Goal: Check status: Check status

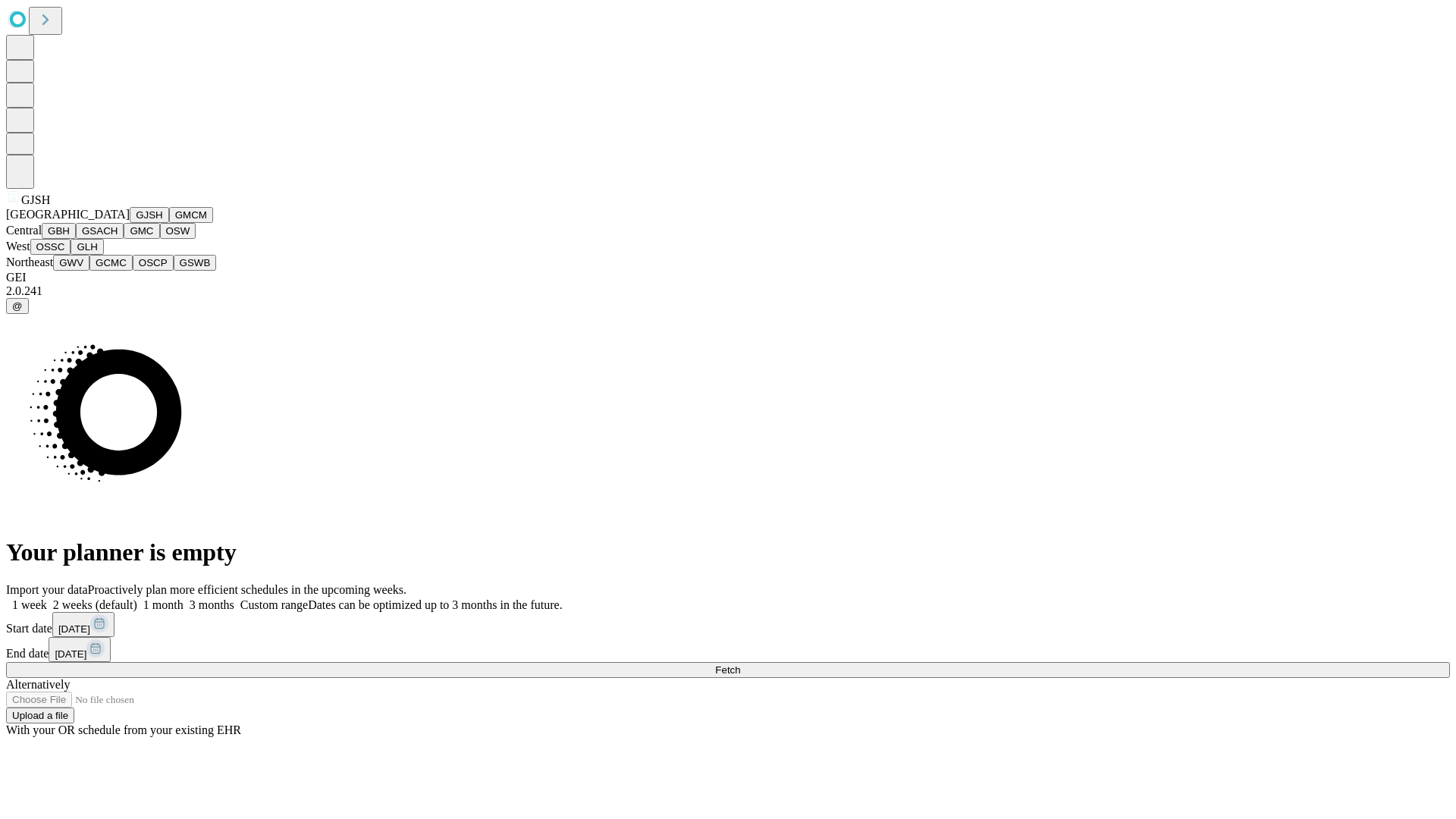
click at [130, 223] on button "GJSH" at bounding box center [150, 215] width 39 height 16
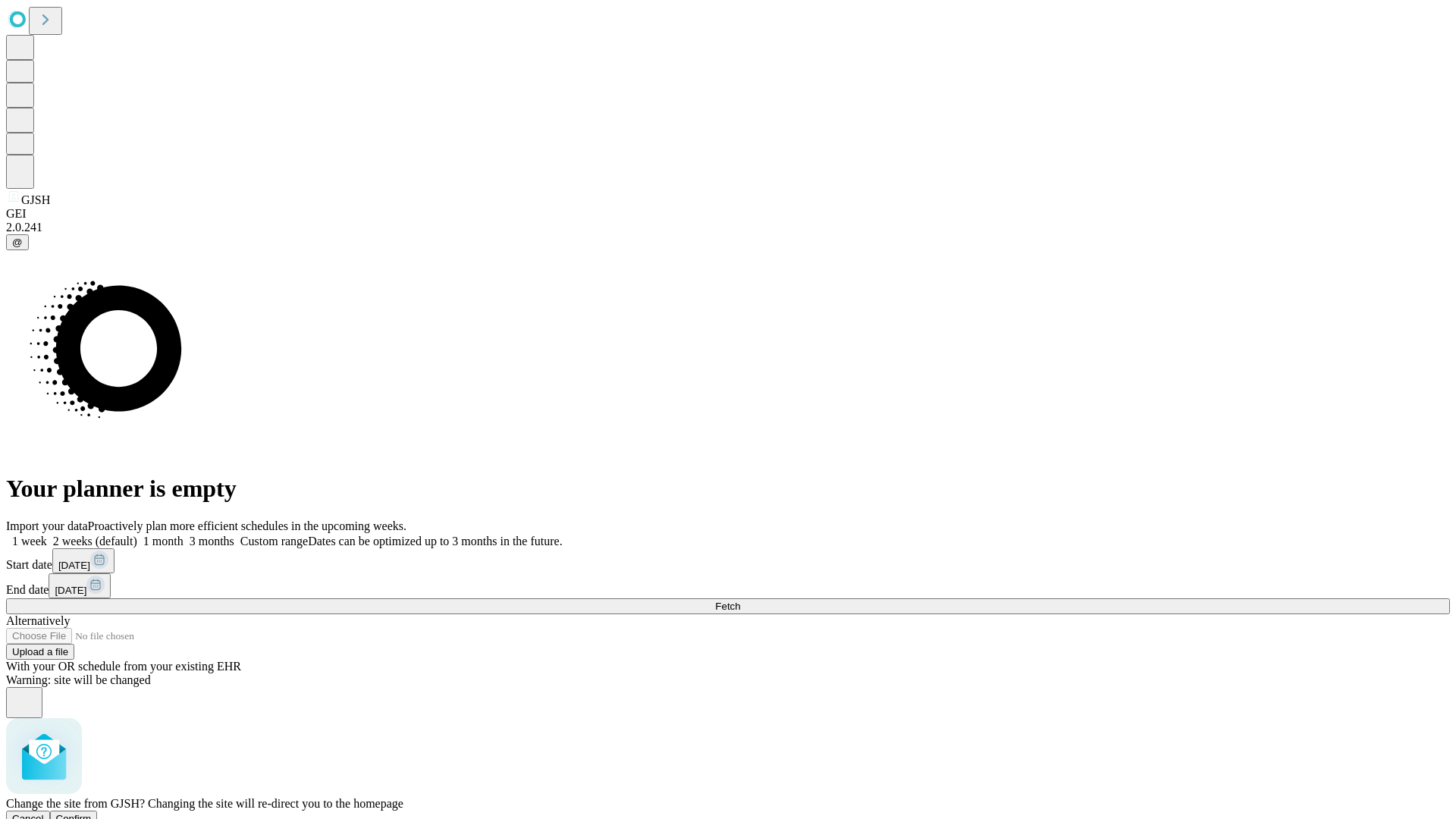
click at [92, 813] on span "Confirm" at bounding box center [74, 819] width 36 height 11
click at [183, 535] on label "1 month" at bounding box center [160, 541] width 46 height 13
click at [740, 601] on span "Fetch" at bounding box center [727, 607] width 25 height 11
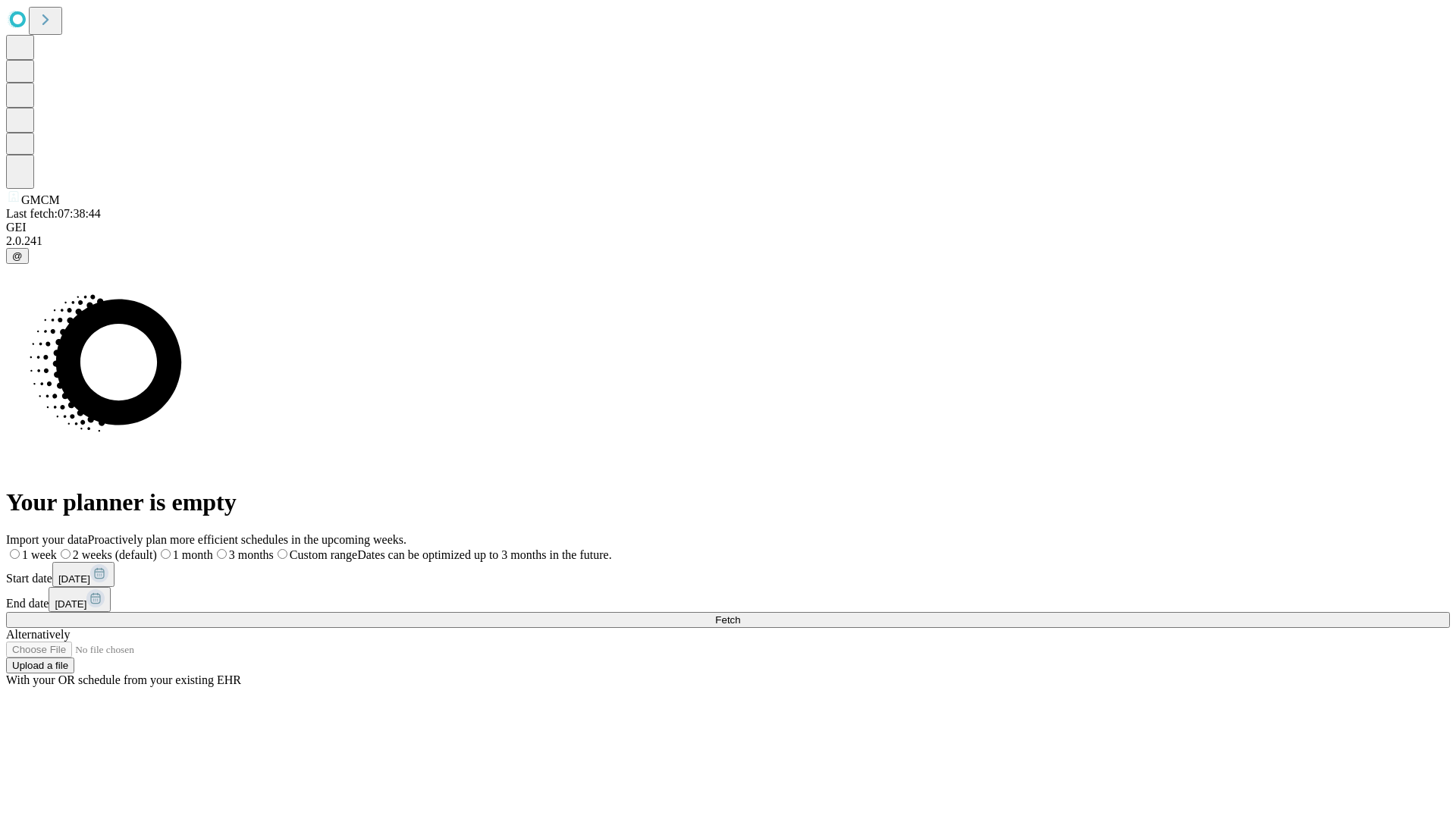
click at [213, 549] on label "1 month" at bounding box center [185, 555] width 56 height 13
click at [740, 614] on span "Fetch" at bounding box center [727, 620] width 25 height 11
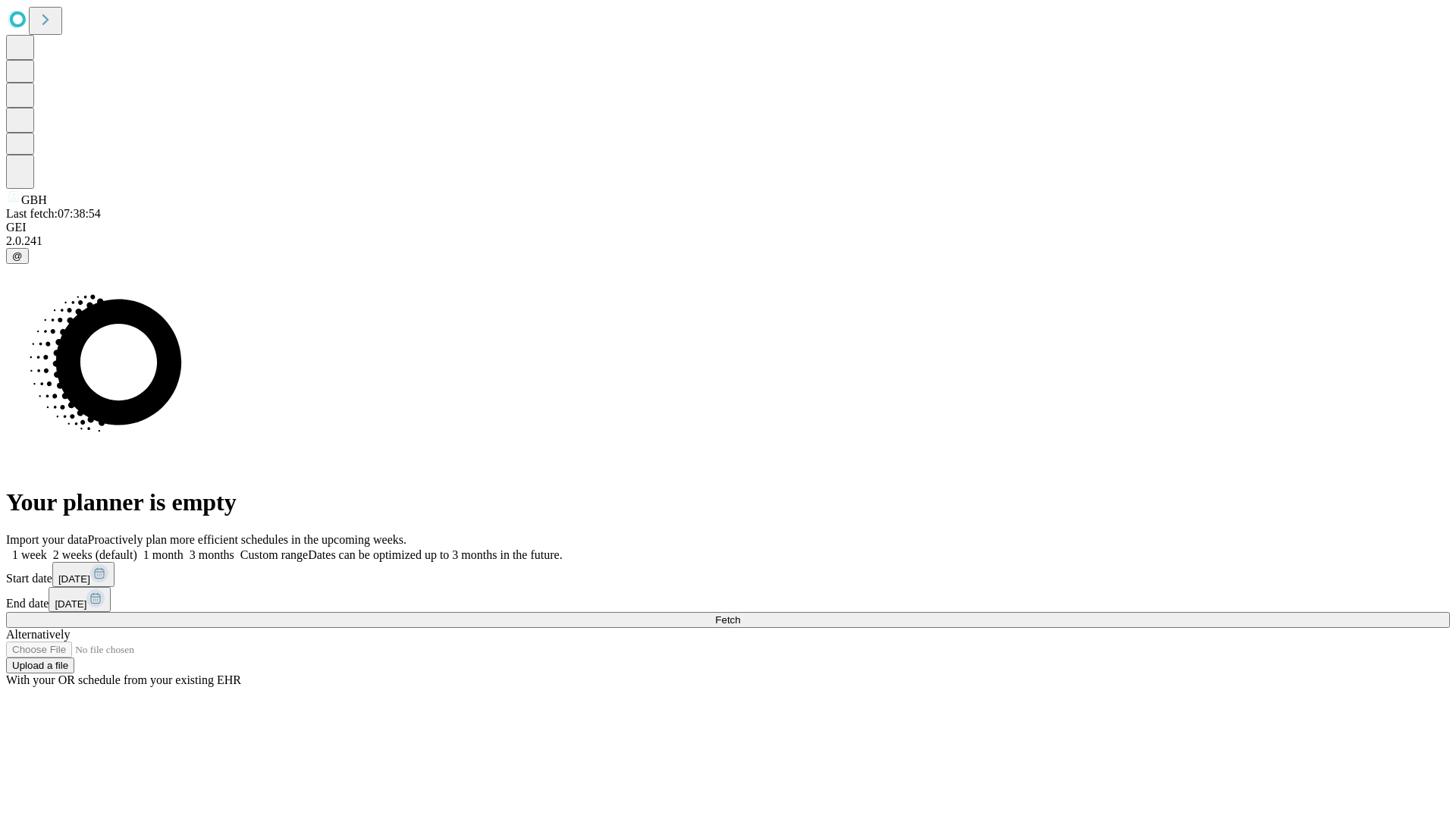
click at [183, 549] on label "1 month" at bounding box center [160, 555] width 46 height 13
click at [740, 614] on span "Fetch" at bounding box center [727, 620] width 25 height 11
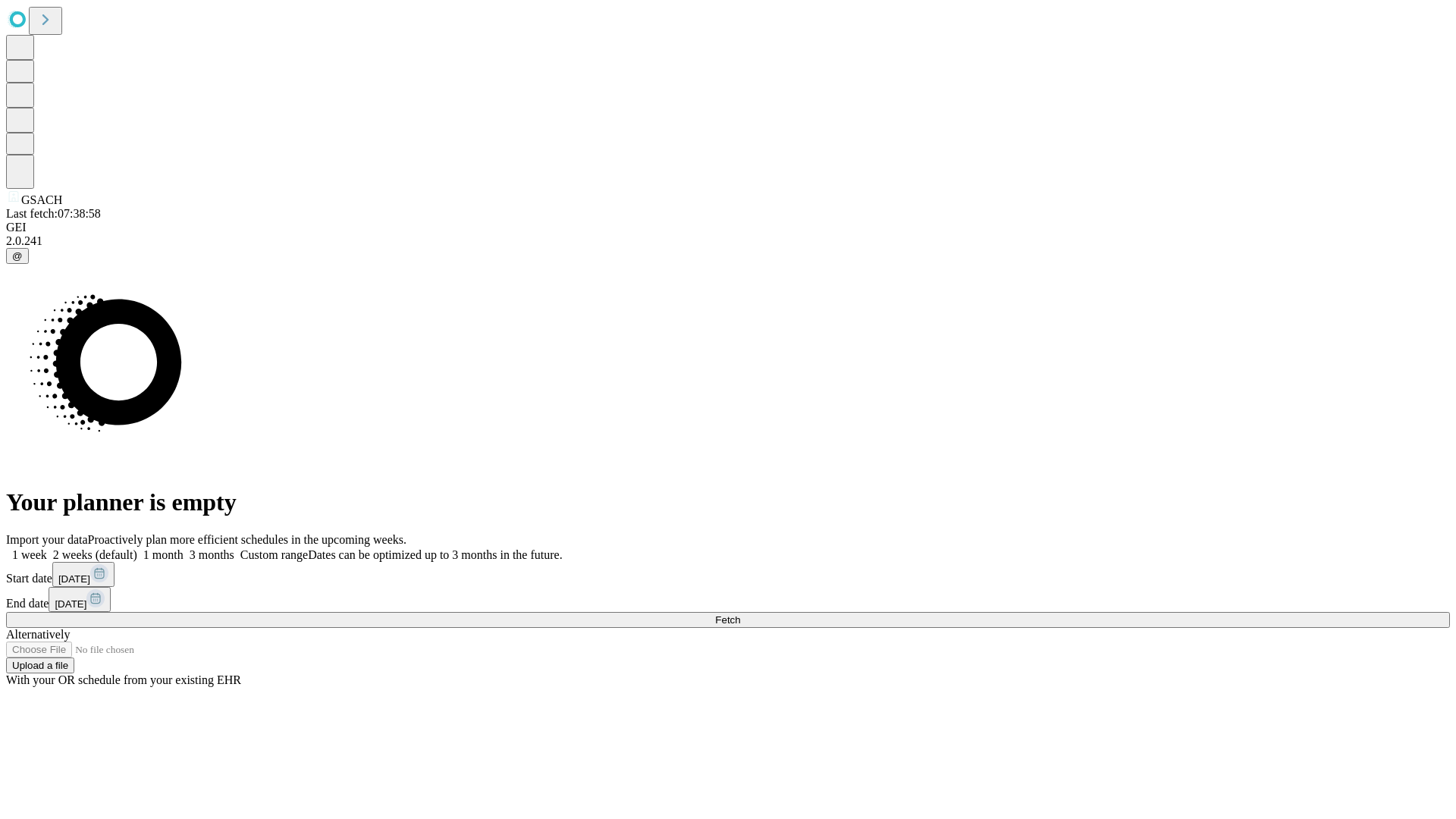
click at [183, 549] on label "1 month" at bounding box center [160, 555] width 46 height 13
click at [740, 614] on span "Fetch" at bounding box center [727, 620] width 25 height 11
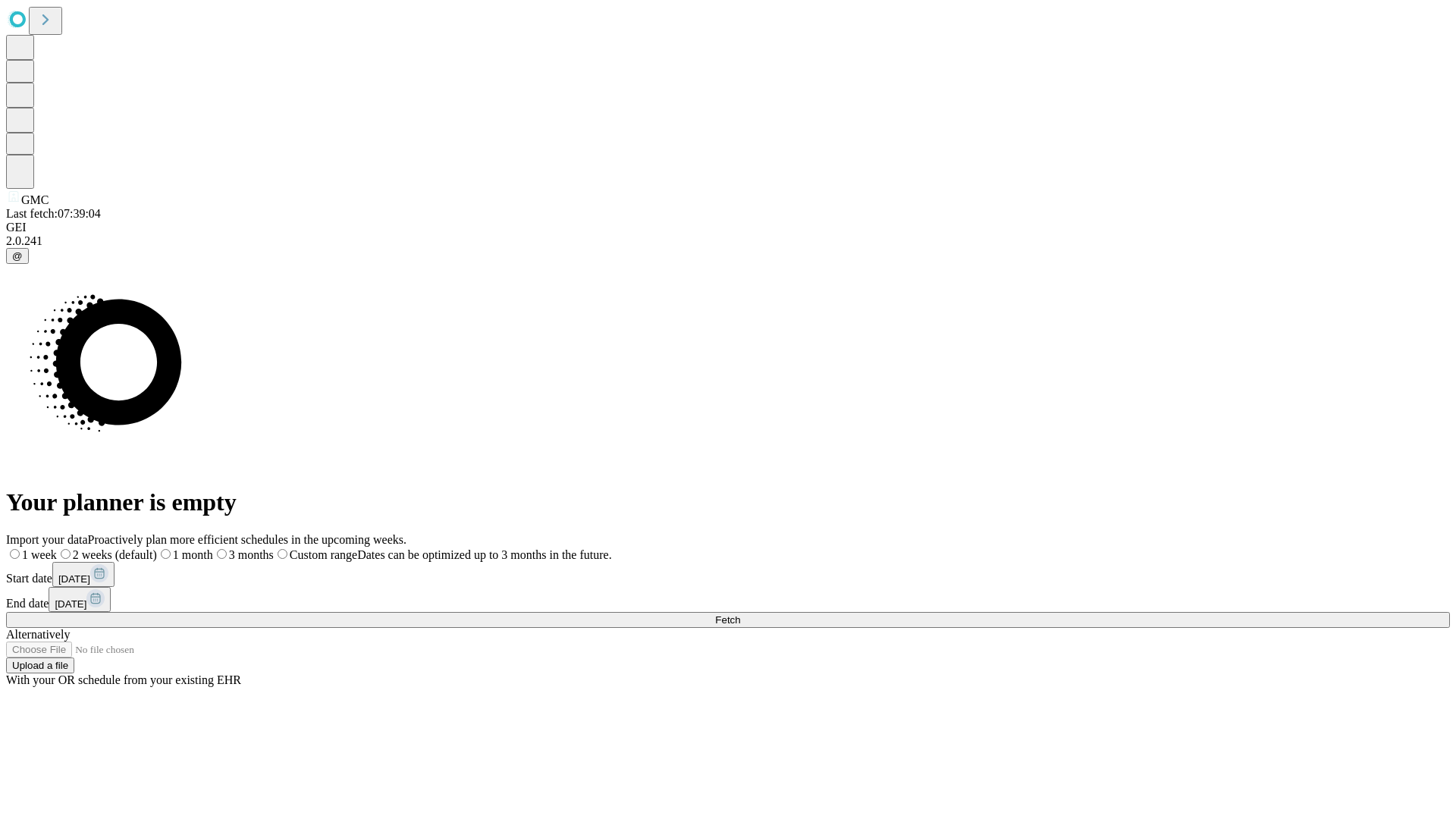
click at [740, 614] on span "Fetch" at bounding box center [727, 620] width 25 height 11
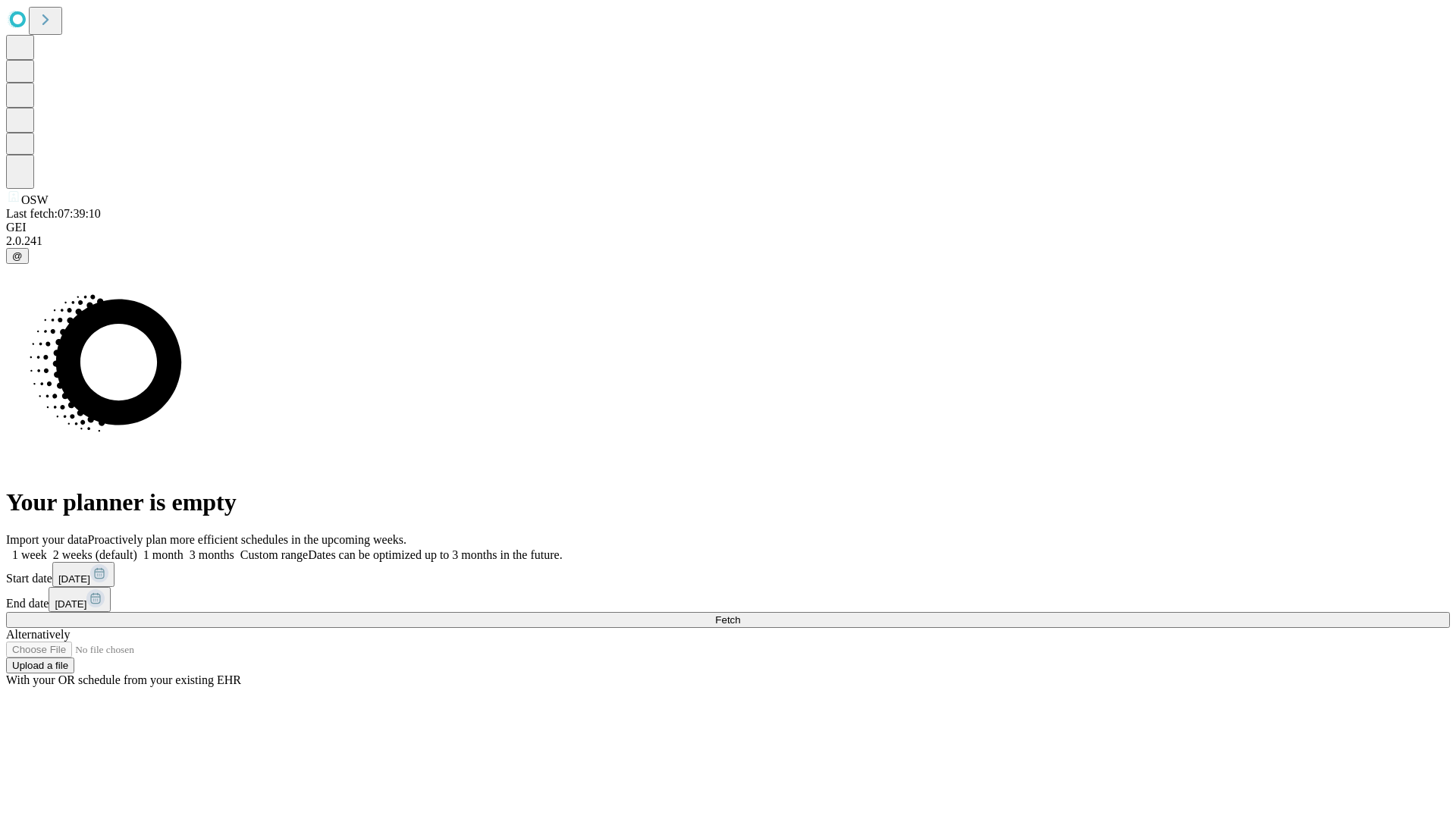
click at [183, 549] on label "1 month" at bounding box center [160, 555] width 46 height 13
click at [740, 614] on span "Fetch" at bounding box center [727, 620] width 25 height 11
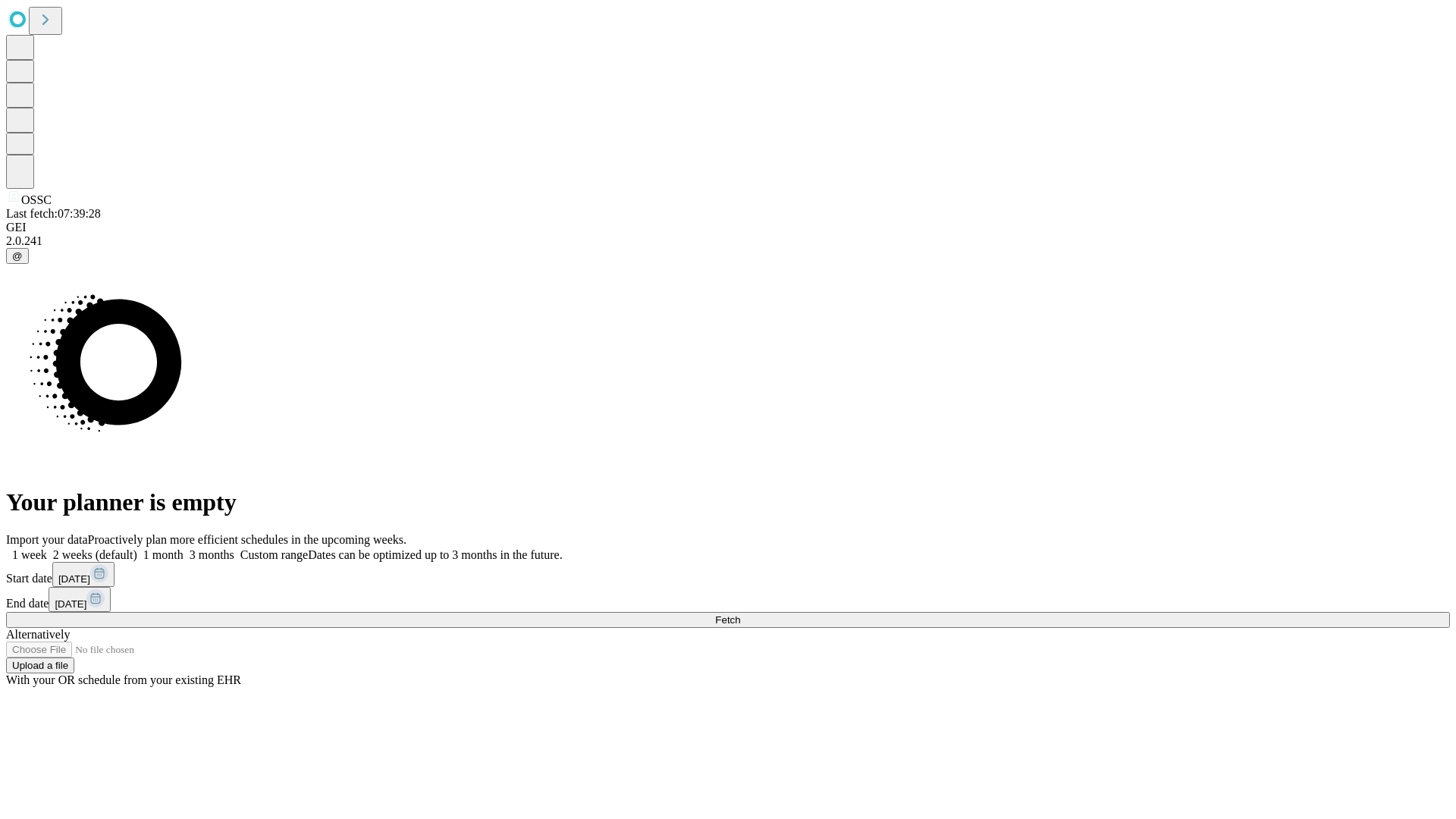
click at [183, 549] on label "1 month" at bounding box center [160, 555] width 46 height 13
click at [740, 614] on span "Fetch" at bounding box center [727, 620] width 25 height 11
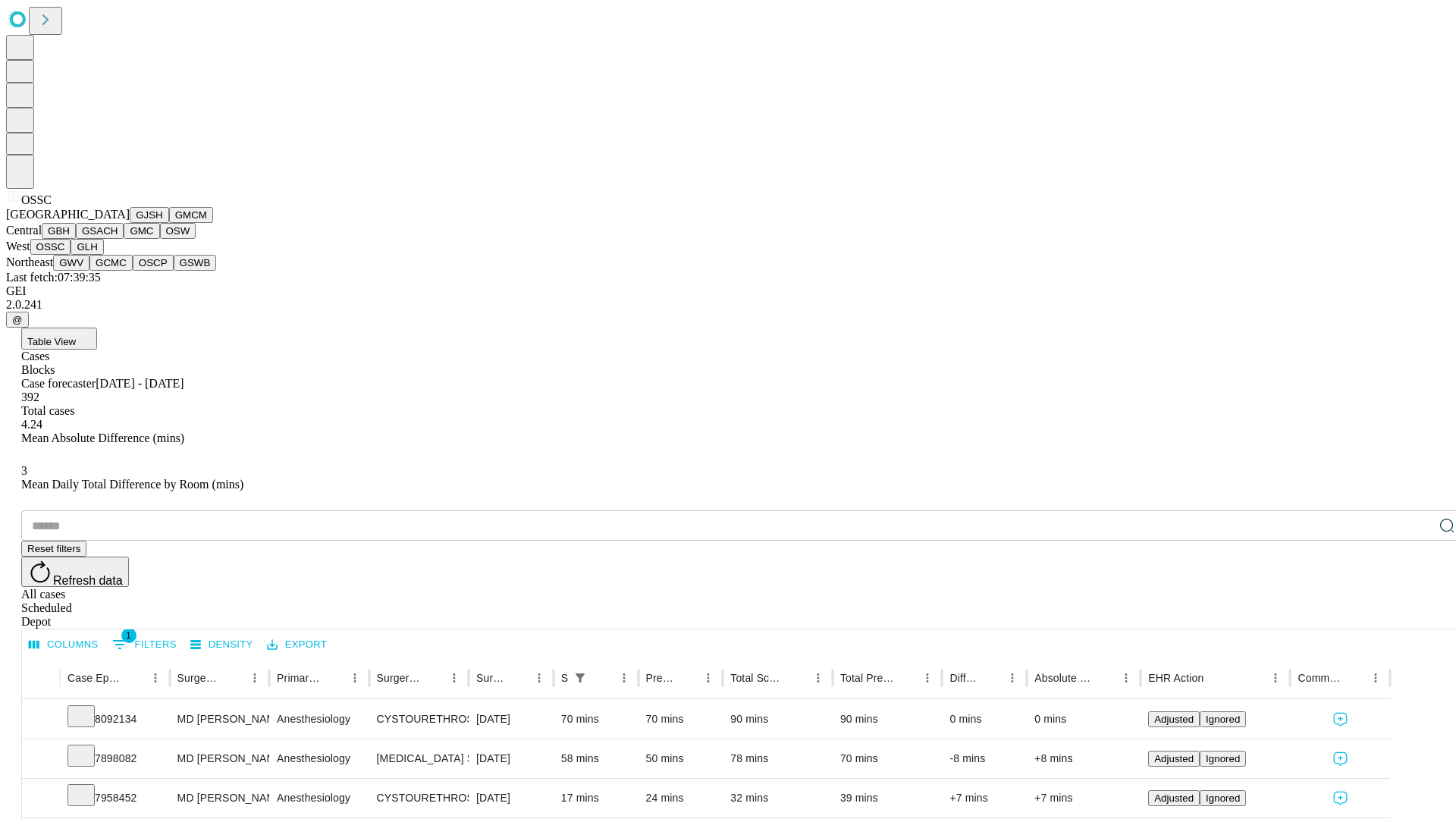
click at [103, 255] on button "GLH" at bounding box center [86, 247] width 33 height 16
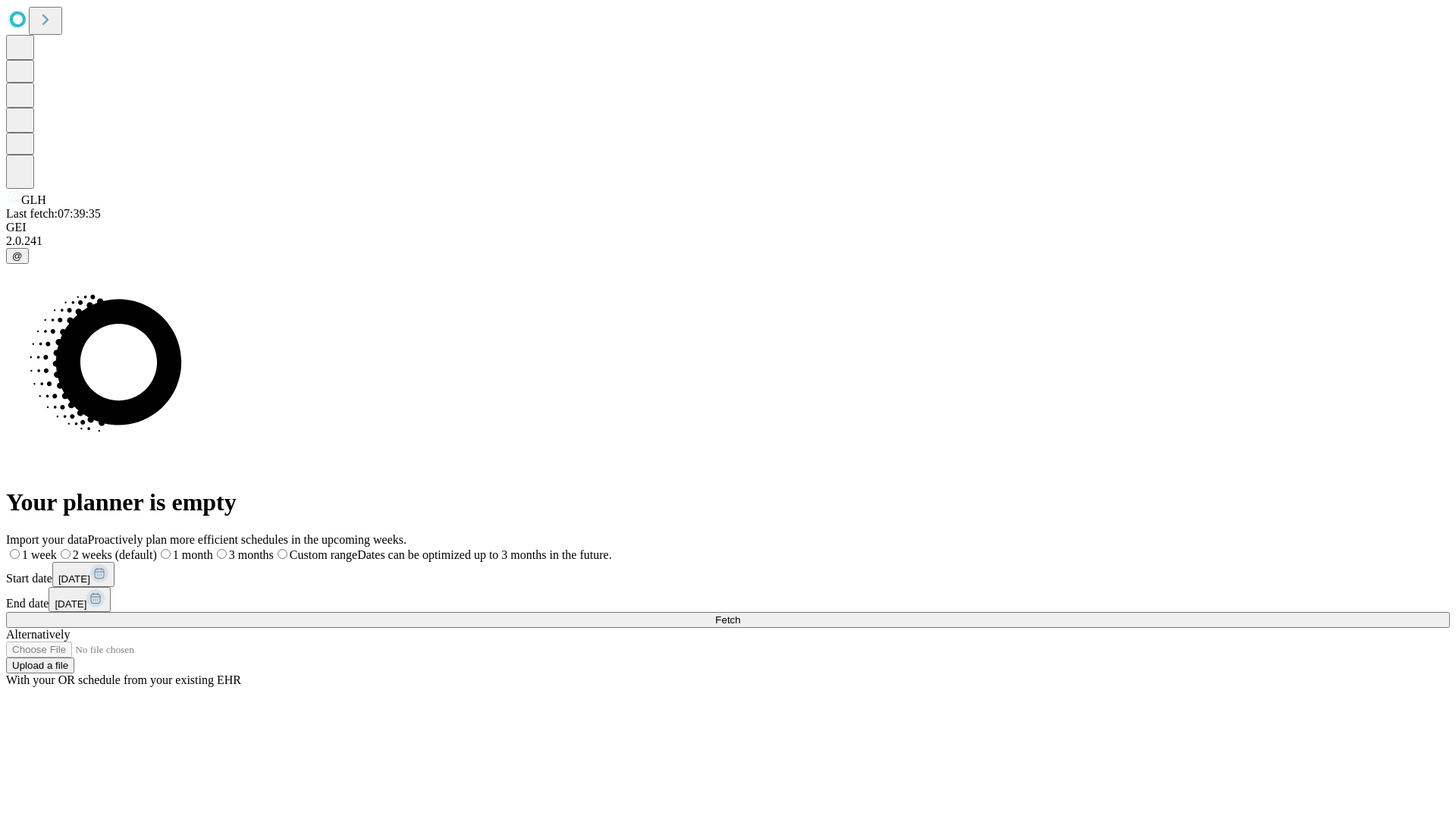
click at [213, 549] on label "1 month" at bounding box center [185, 555] width 56 height 13
click at [740, 614] on span "Fetch" at bounding box center [727, 620] width 25 height 11
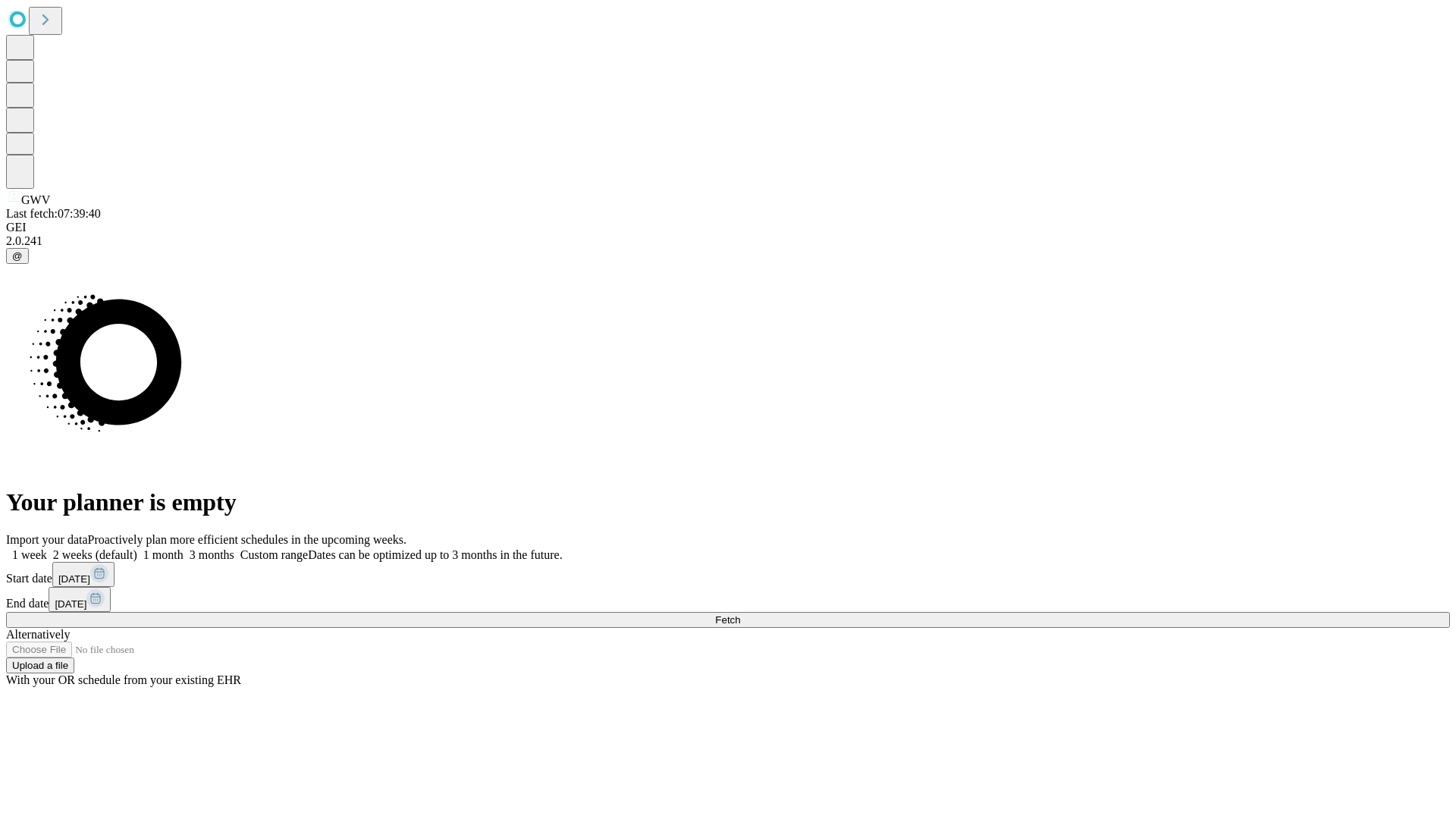
click at [183, 549] on label "1 month" at bounding box center [160, 555] width 46 height 13
click at [740, 614] on span "Fetch" at bounding box center [727, 620] width 25 height 11
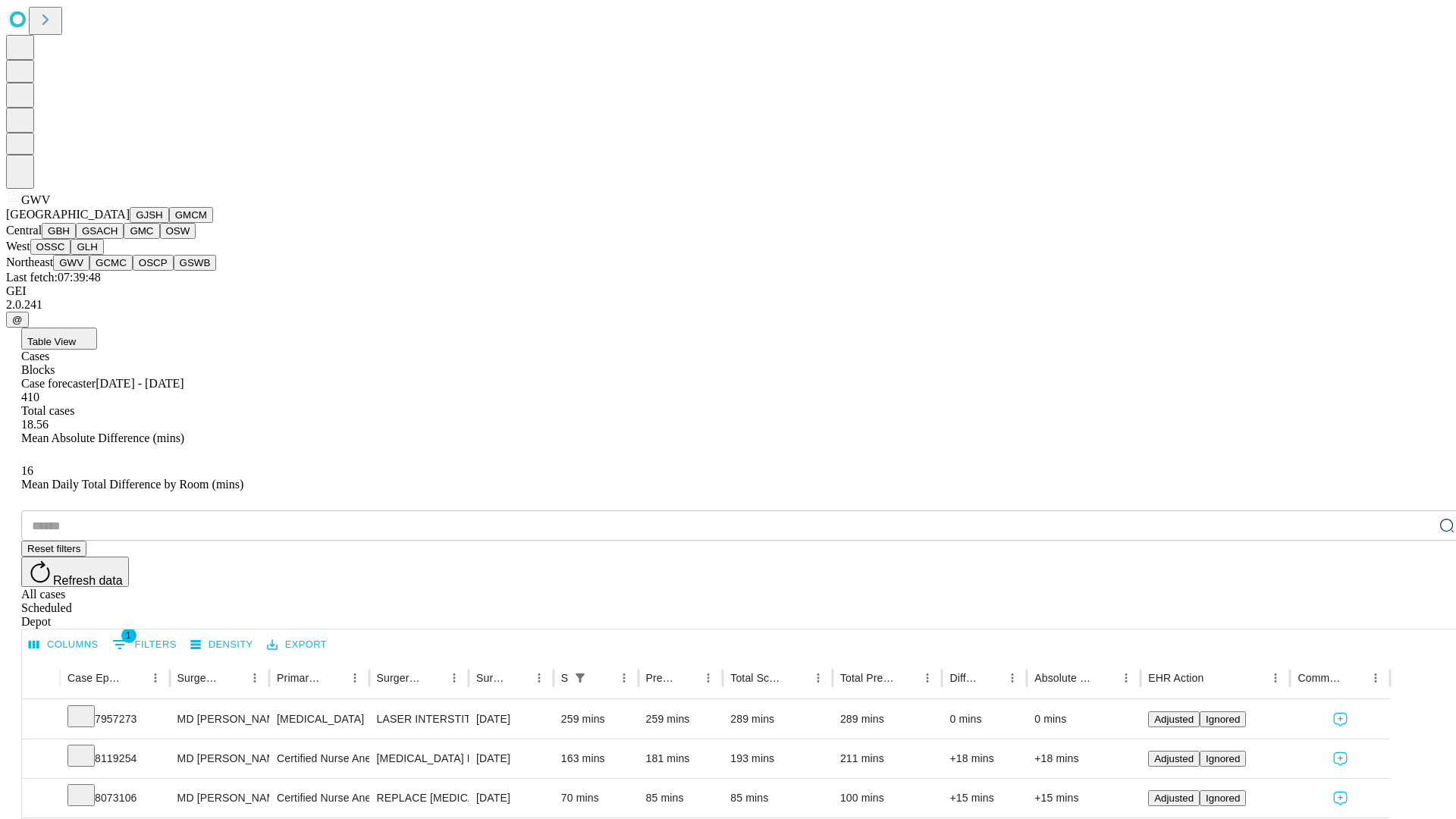
click at [118, 271] on button "GCMC" at bounding box center [111, 263] width 43 height 16
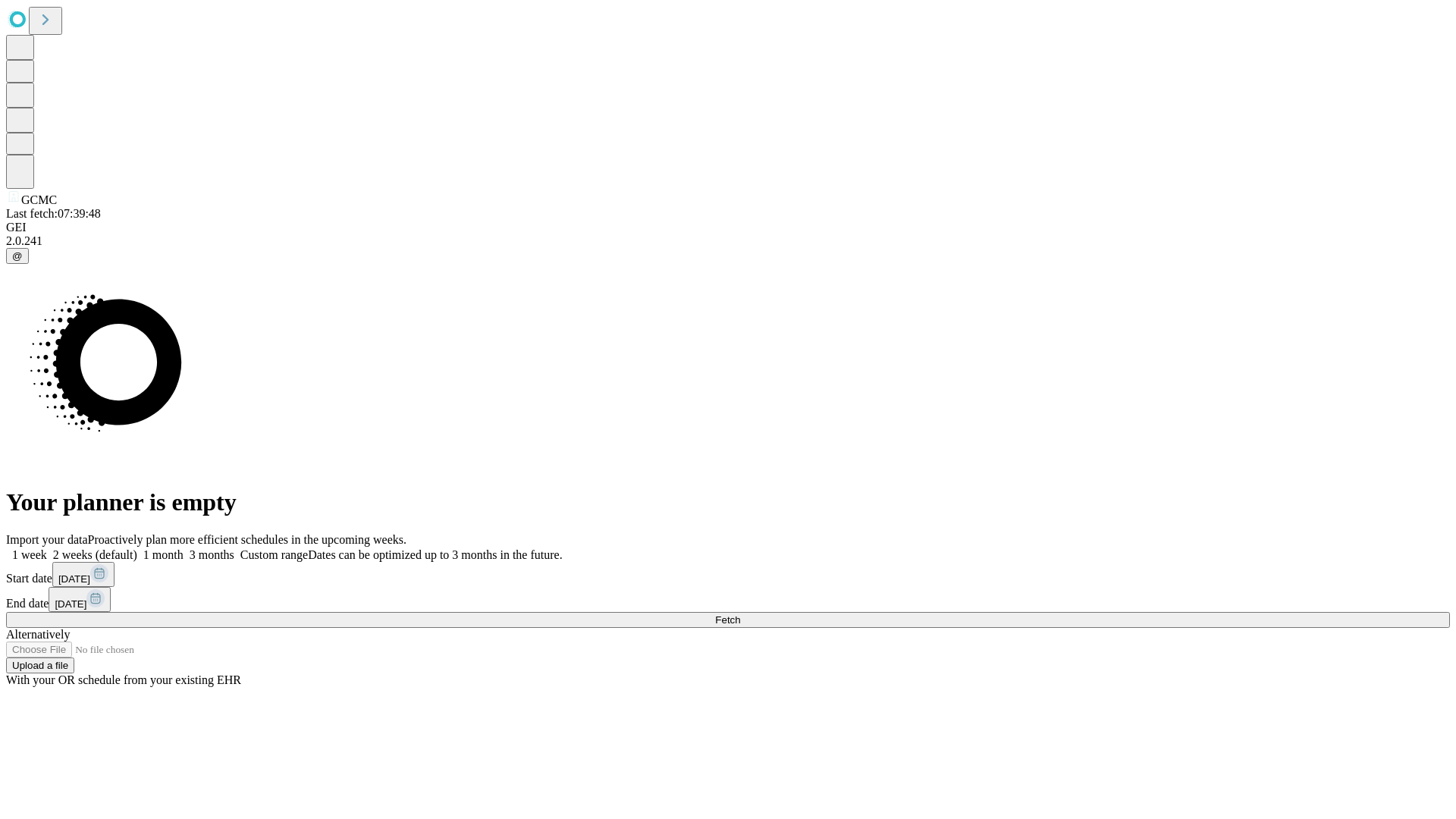
click at [183, 549] on label "1 month" at bounding box center [160, 555] width 46 height 13
click at [740, 614] on span "Fetch" at bounding box center [727, 620] width 25 height 11
